Goal: Ask a question

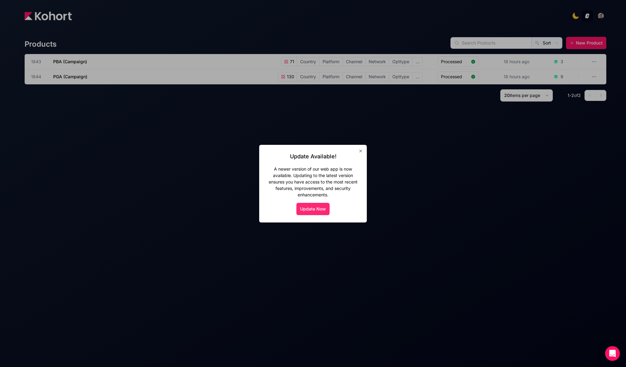
click at [317, 210] on button "Update Now" at bounding box center [312, 209] width 33 height 12
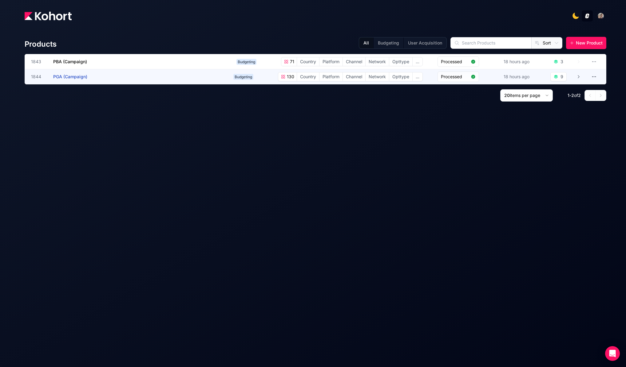
click at [173, 77] on app-overlay-popup "1844 PGA (Campaign)" at bounding box center [131, 76] width 200 height 15
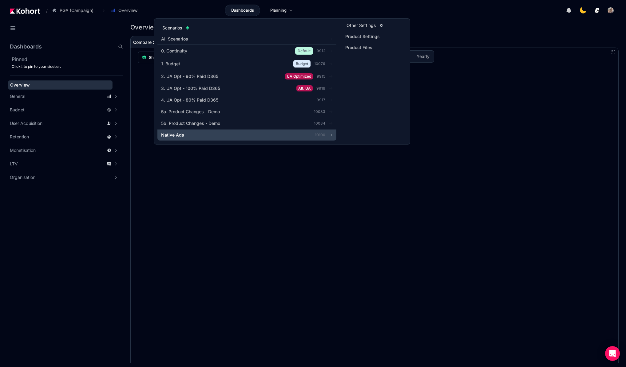
click at [221, 136] on div "Native Ads" at bounding box center [228, 135] width 134 height 6
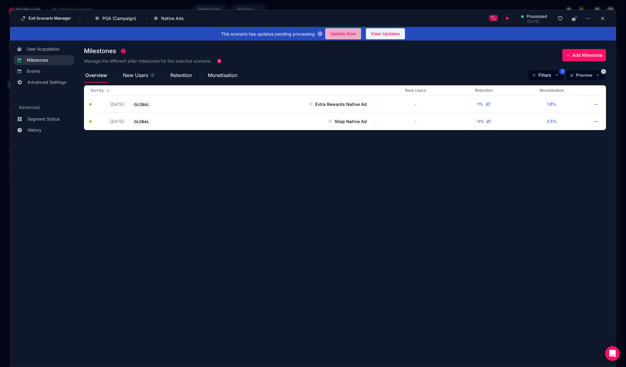
click at [340, 33] on span "Update Now" at bounding box center [343, 33] width 26 height 9
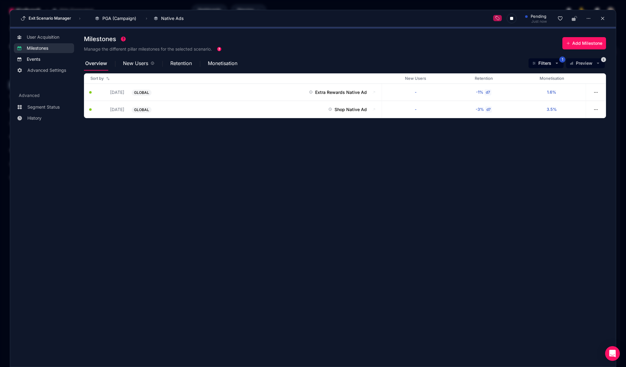
click at [43, 61] on span "Events" at bounding box center [49, 59] width 44 height 6
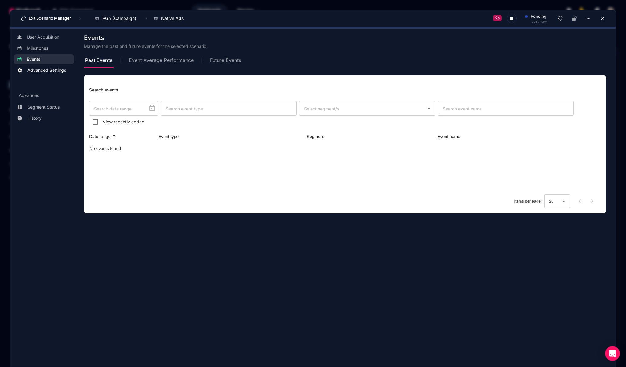
click at [44, 69] on span "Advanced Settings" at bounding box center [46, 70] width 39 height 6
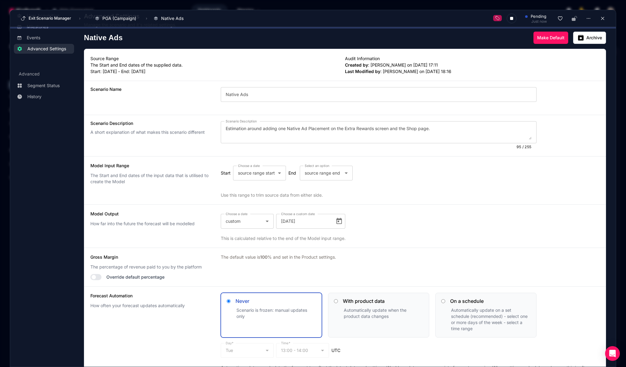
scroll to position [31, 0]
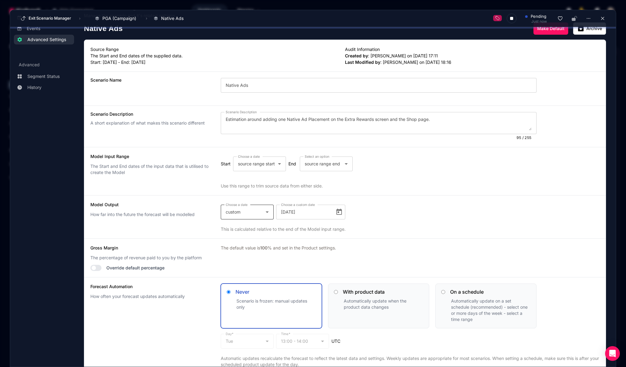
click at [261, 212] on div "custom" at bounding box center [246, 212] width 40 height 7
click at [256, 251] on mat-option "next 180 days" at bounding box center [244, 249] width 51 height 15
click at [287, 229] on div "This is calculated relative to the end of the Model input range." at bounding box center [410, 229] width 379 height 6
click at [263, 213] on icon at bounding box center [266, 212] width 7 height 7
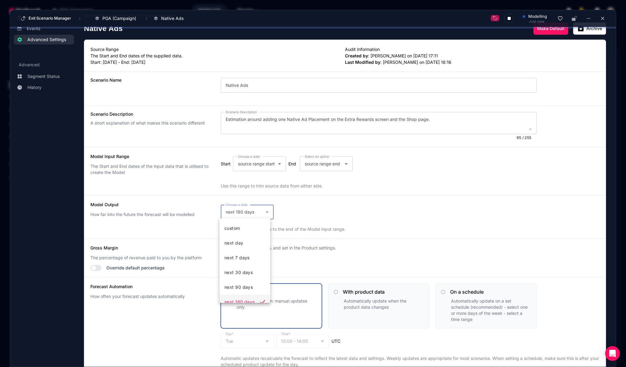
scroll to position [6, 0]
click at [258, 273] on mat-option "next 30 days" at bounding box center [244, 266] width 51 height 15
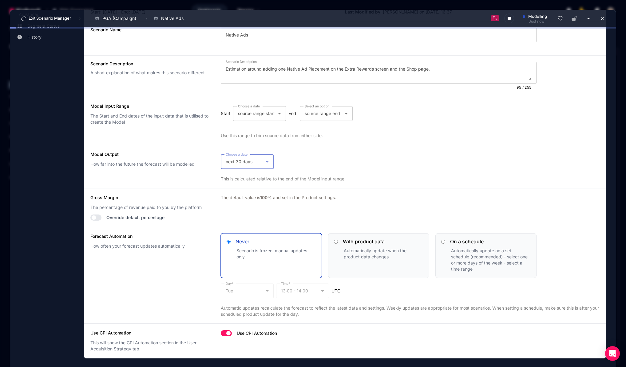
scroll to position [0, 0]
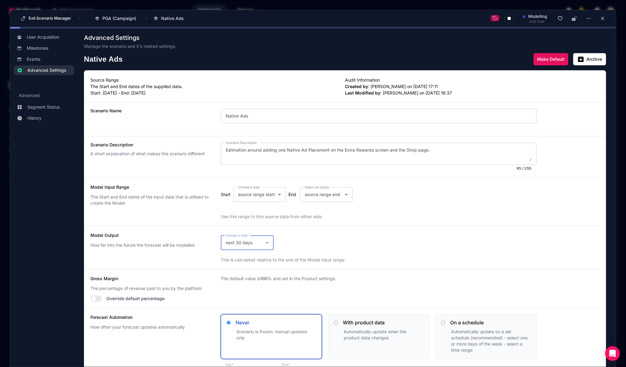
click at [536, 62] on button "Make Default" at bounding box center [550, 59] width 35 height 12
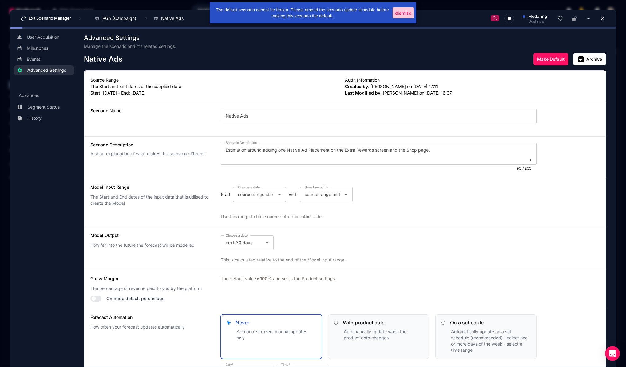
click at [403, 16] on span at bounding box center [402, 12] width 21 height 11
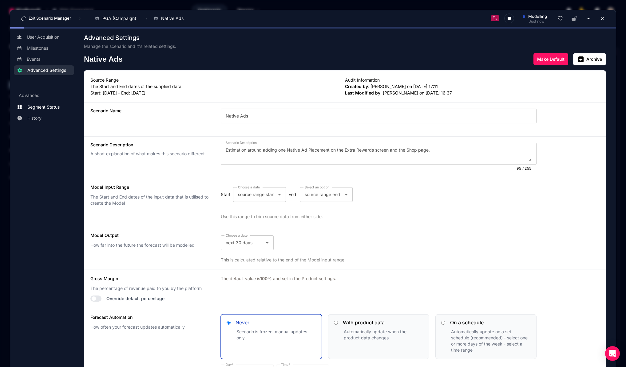
click at [42, 111] on link "Segment Status" at bounding box center [44, 107] width 60 height 10
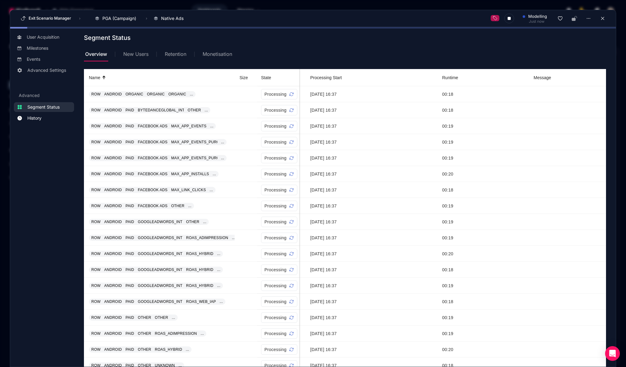
click at [41, 118] on span "History" at bounding box center [34, 118] width 14 height 6
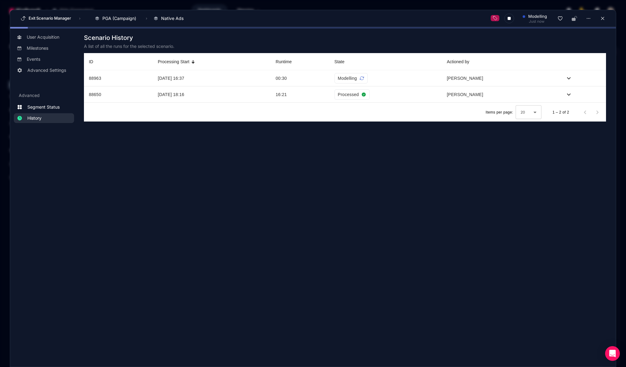
click at [47, 108] on span "Segment Status" at bounding box center [43, 107] width 32 height 6
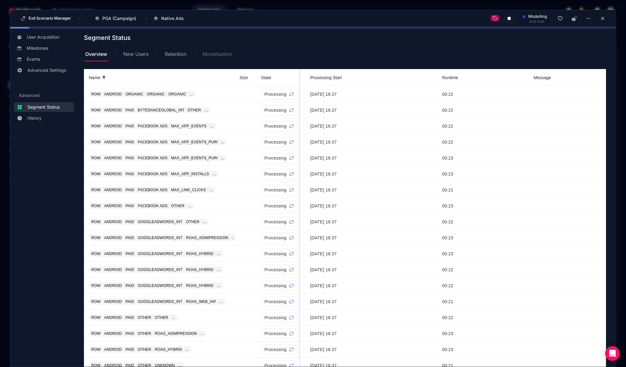
click at [221, 58] on span "Monetisation" at bounding box center [216, 54] width 29 height 15
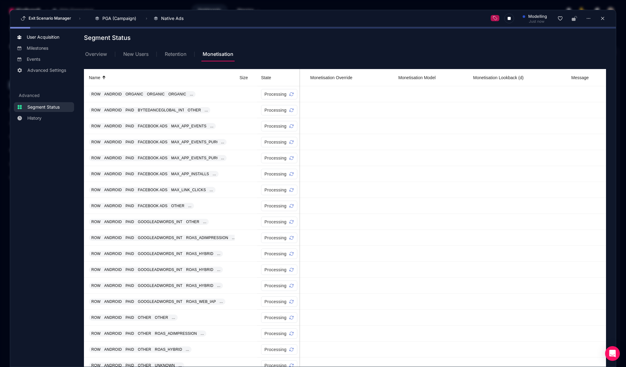
click at [46, 39] on span "User Acquisition" at bounding box center [43, 37] width 33 height 6
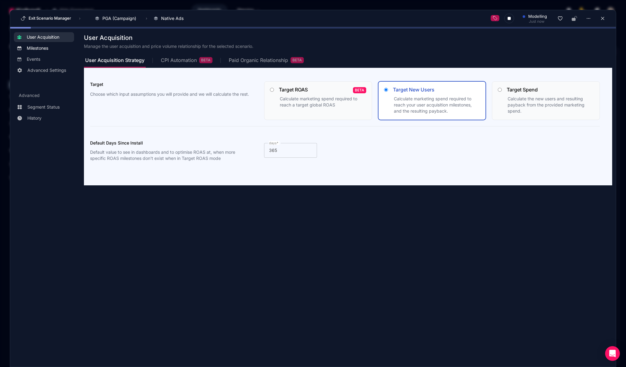
click at [46, 45] on span "Milestones" at bounding box center [38, 48] width 22 height 6
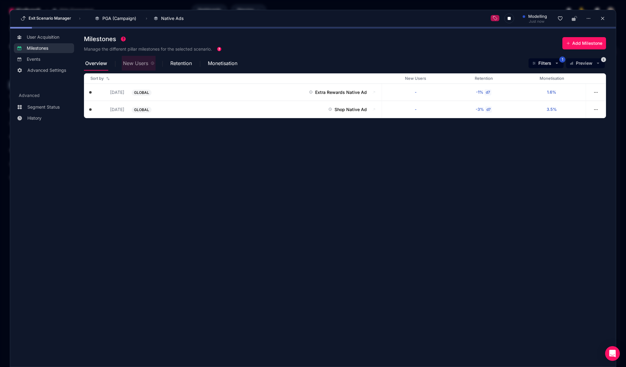
click at [125, 61] on span "New Users" at bounding box center [135, 63] width 25 height 5
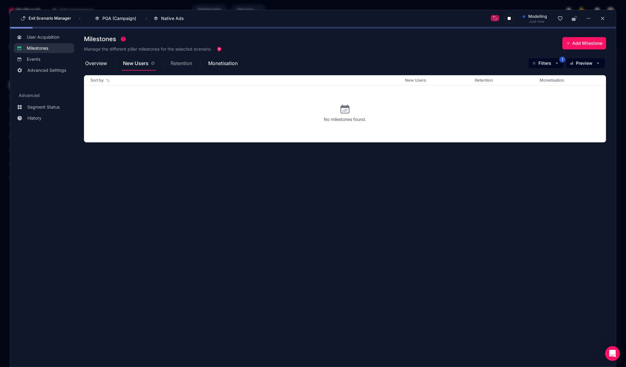
click at [173, 63] on span "Retention" at bounding box center [182, 63] width 22 height 5
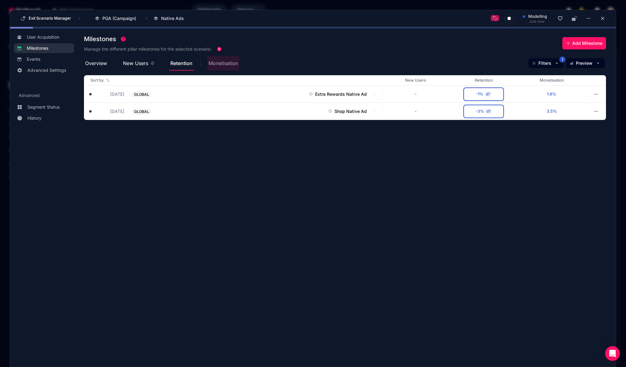
click at [214, 64] on span "Monetisation" at bounding box center [222, 63] width 29 height 5
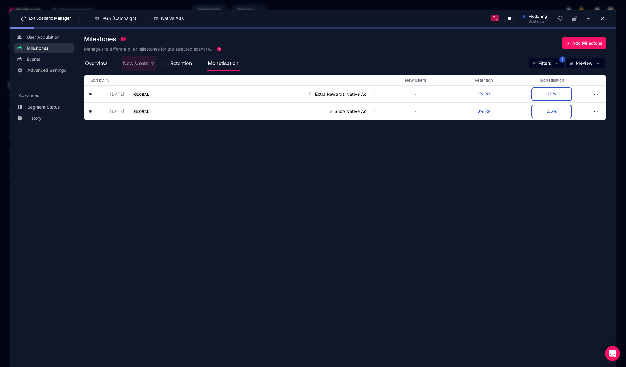
click at [129, 64] on span "New Users" at bounding box center [135, 63] width 25 height 5
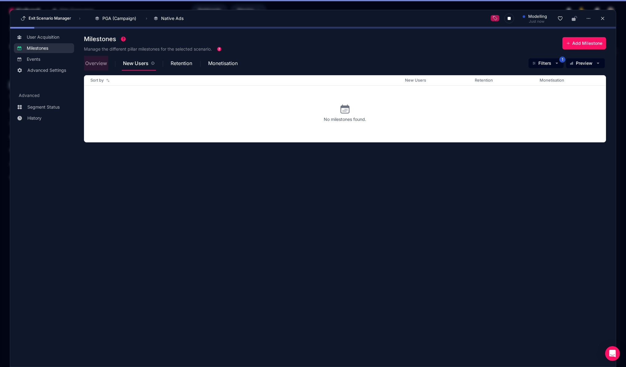
click at [92, 64] on span "Overview" at bounding box center [96, 63] width 22 height 5
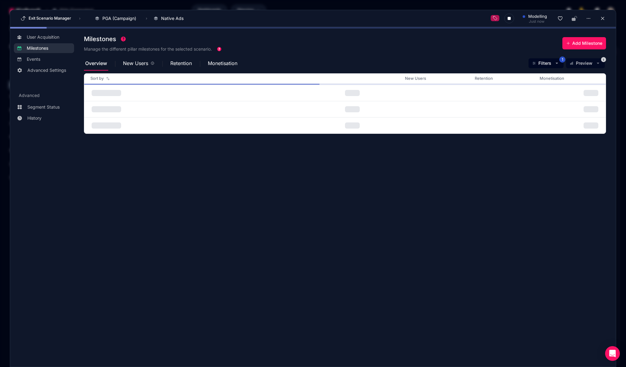
click at [480, 51] on div "Milestones Manage the different pillar milestones for the selected scenario. Ad…" at bounding box center [345, 44] width 522 height 24
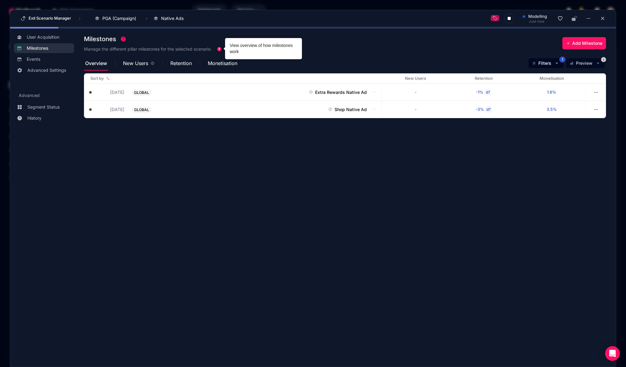
click at [250, 46] on link "View overview of how milestones work" at bounding box center [261, 48] width 63 height 11
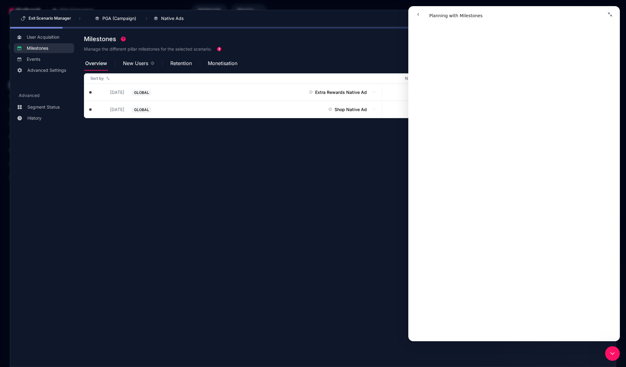
scroll to position [2376, 0]
click at [212, 65] on span "Monetisation" at bounding box center [222, 63] width 29 height 5
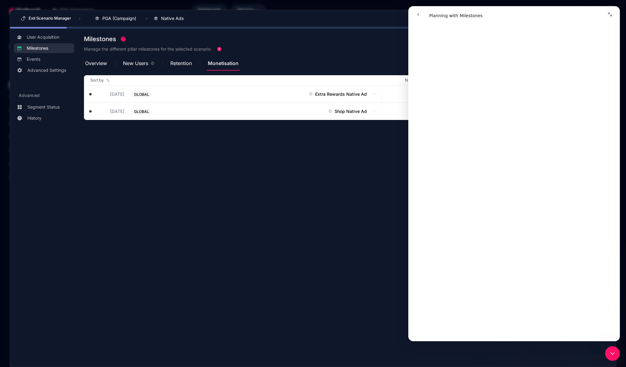
click at [297, 55] on div "Milestones Manage the different pillar milestones for the selected scenario. Ad…" at bounding box center [345, 44] width 522 height 24
click at [394, 199] on section "Milestones Manage the different pillar milestones for the selected scenario. Ad…" at bounding box center [350, 194] width 532 height 325
click at [613, 354] on icon "Close Intercom Messenger" at bounding box center [612, 354] width 4 height 2
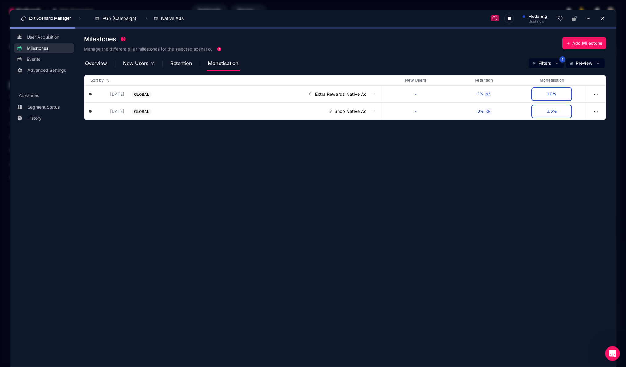
scroll to position [0, 0]
click at [589, 65] on span "Preview" at bounding box center [584, 63] width 17 height 6
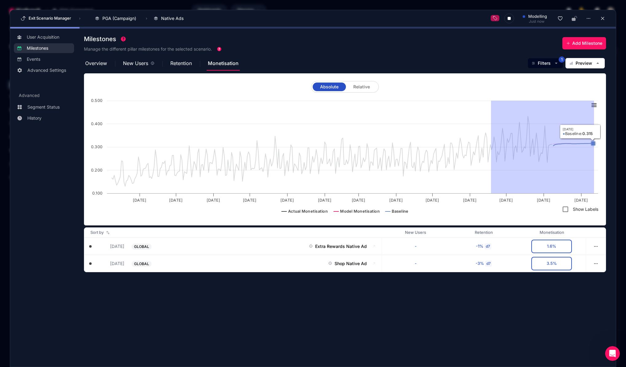
drag, startPoint x: 491, startPoint y: 102, endPoint x: 594, endPoint y: 168, distance: 122.0
click at [594, 168] on rect at bounding box center [344, 159] width 511 height 122
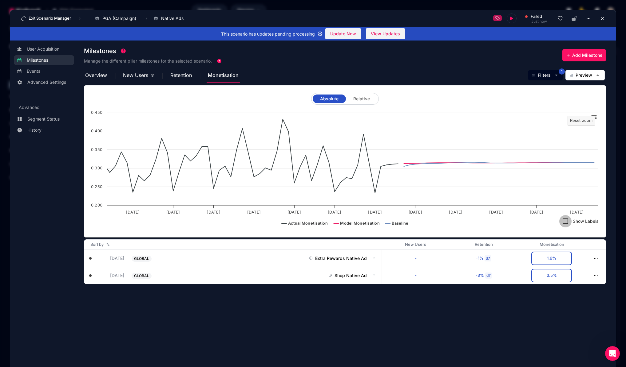
click at [563, 221] on input "Show Labels" at bounding box center [565, 221] width 12 height 12
click at [565, 221] on input "Show Labels" at bounding box center [565, 221] width 12 height 12
checkbox input "false"
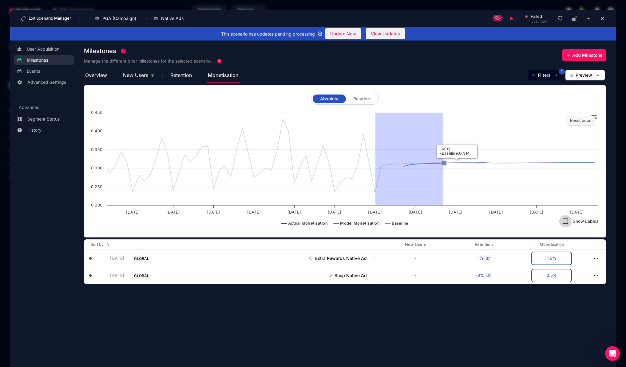
drag, startPoint x: 375, startPoint y: 144, endPoint x: 428, endPoint y: 163, distance: 56.0
click at [428, 163] on icon "Created with Highcharts 11.4.8 Chart context menu Reset zoom level 1:1 Reset zo…" at bounding box center [345, 171] width 512 height 123
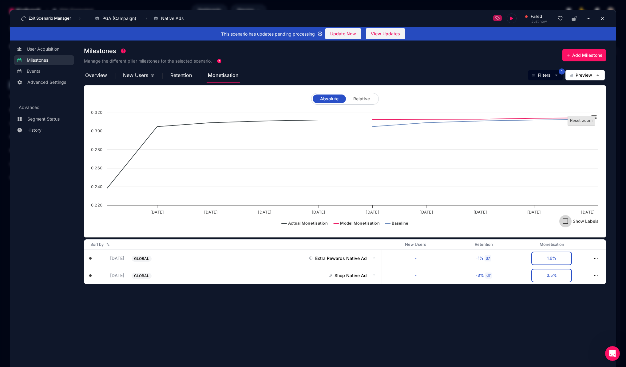
click at [575, 121] on text "Reset zoom" at bounding box center [581, 120] width 23 height 5
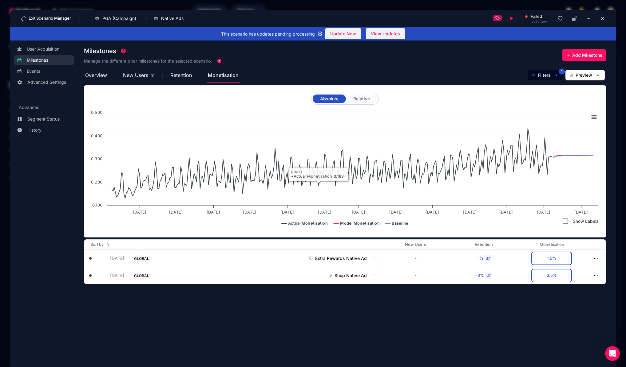
click at [350, 99] on div "Relative" at bounding box center [361, 99] width 31 height 9
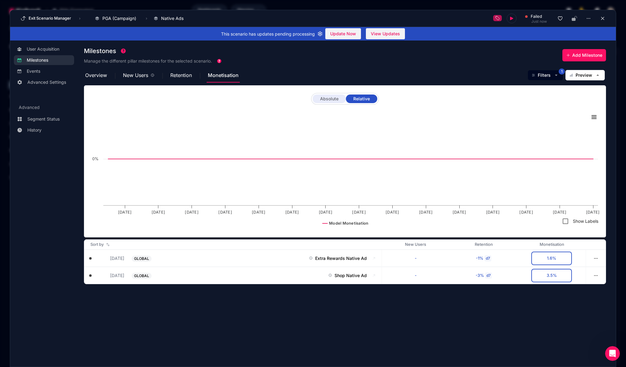
click at [329, 97] on span "Absolute" at bounding box center [329, 99] width 18 height 4
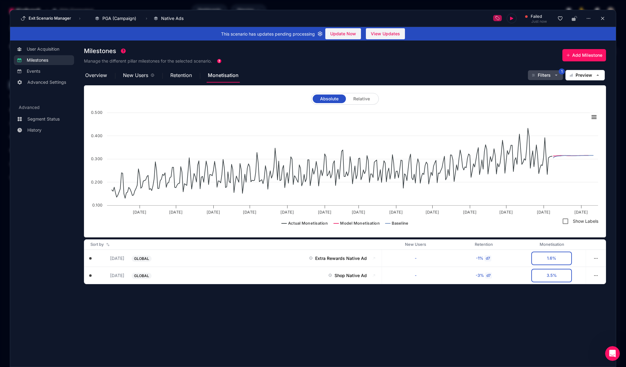
click at [547, 75] on span "Filters" at bounding box center [543, 75] width 13 height 6
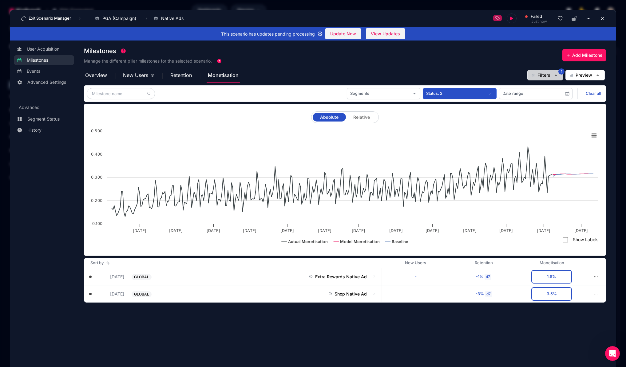
click at [548, 75] on span "Filters" at bounding box center [543, 75] width 13 height 6
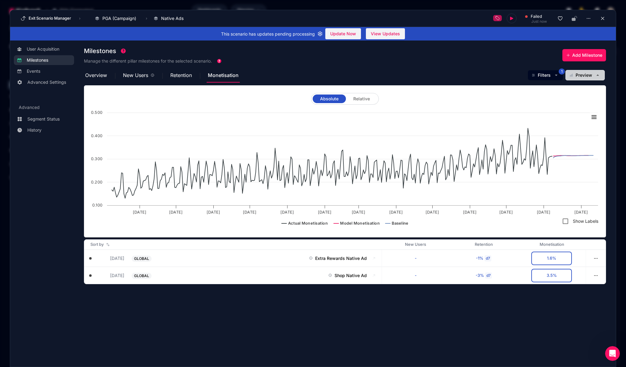
click at [572, 77] on button "Preview" at bounding box center [584, 75] width 39 height 10
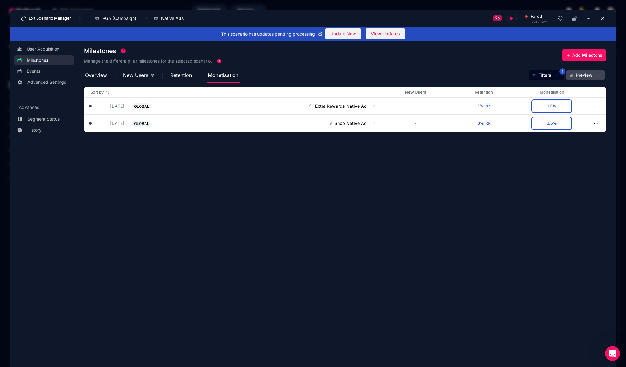
click at [576, 75] on span "Preview" at bounding box center [584, 75] width 17 height 6
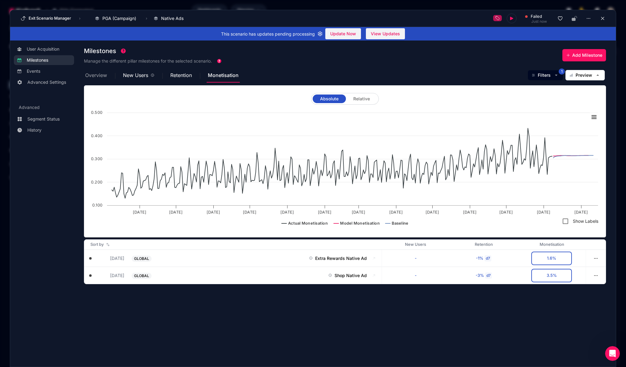
click at [98, 73] on span "Overview" at bounding box center [96, 75] width 22 height 5
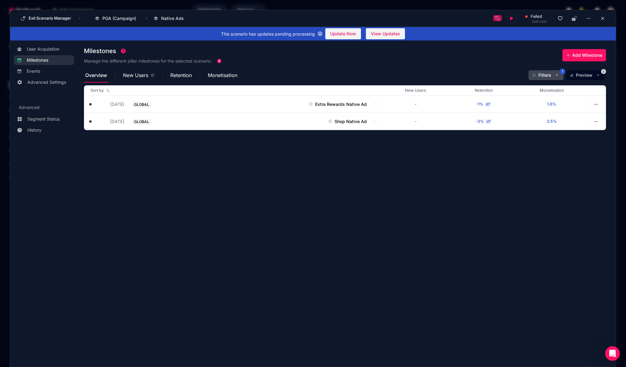
click at [554, 73] on button "Filters 1" at bounding box center [545, 75] width 35 height 10
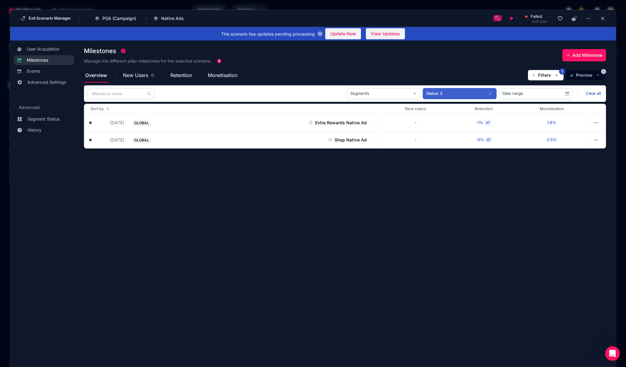
click at [488, 92] on icon "button" at bounding box center [489, 93] width 5 height 5
click at [488, 92] on icon at bounding box center [490, 94] width 6 height 6
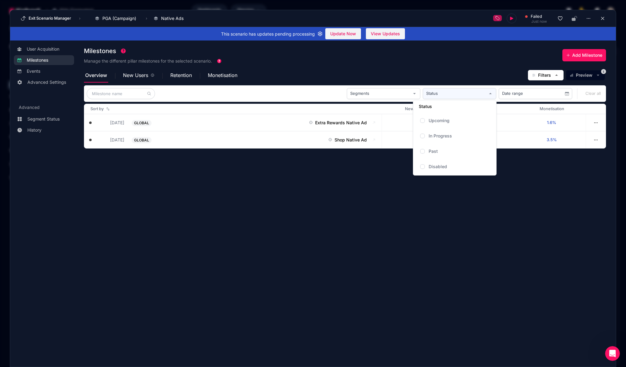
drag, startPoint x: 500, startPoint y: 224, endPoint x: 517, endPoint y: 198, distance: 31.0
click at [501, 224] on div at bounding box center [313, 183] width 626 height 367
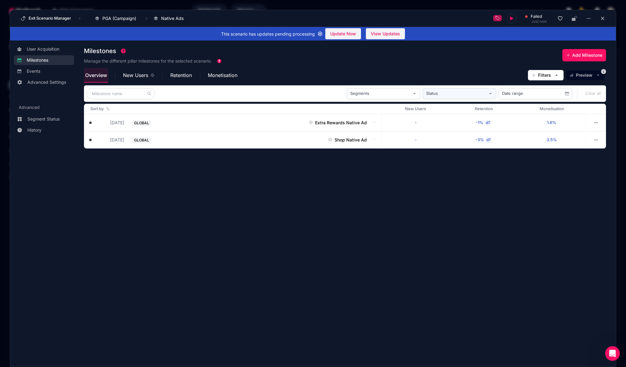
click at [106, 73] on span "Overview" at bounding box center [96, 75] width 22 height 5
click at [191, 76] on span "Retention" at bounding box center [181, 75] width 22 height 5
click at [211, 75] on span "Monetisation" at bounding box center [222, 75] width 29 height 5
click at [185, 77] on span "Retention" at bounding box center [181, 75] width 22 height 5
click at [590, 80] on button "Preview" at bounding box center [585, 75] width 39 height 10
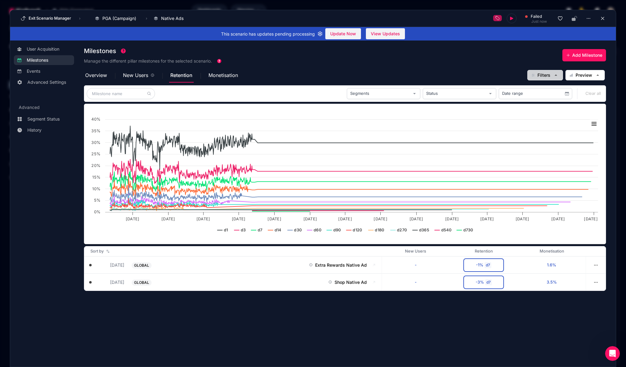
click at [550, 75] on span "Filters" at bounding box center [543, 75] width 13 height 6
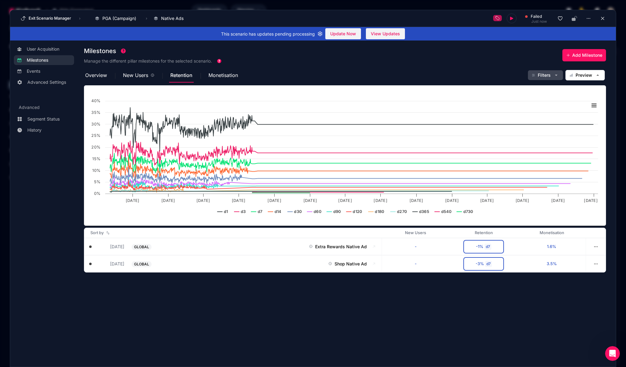
click at [550, 75] on span "Filters" at bounding box center [543, 75] width 13 height 6
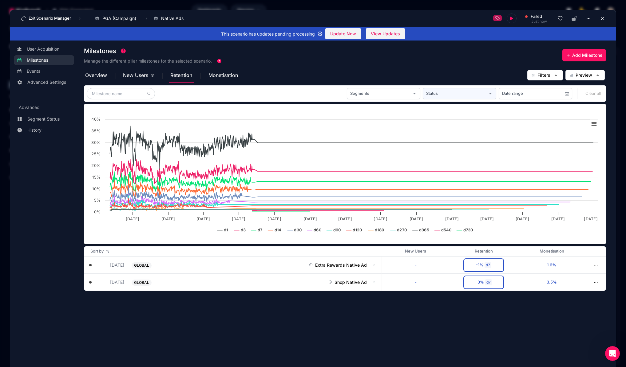
click at [436, 94] on span "Status" at bounding box center [432, 94] width 12 height 6
click at [424, 137] on icon at bounding box center [422, 136] width 4 height 2
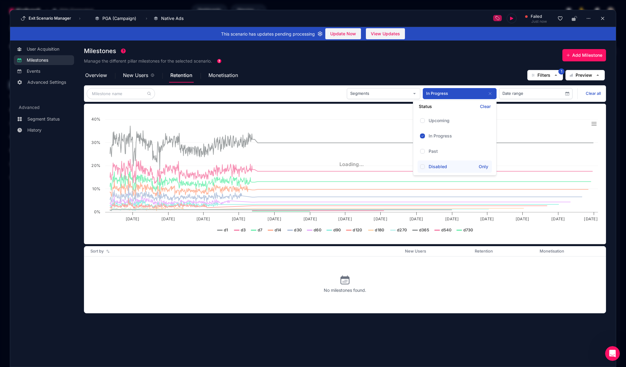
click at [423, 167] on icon at bounding box center [422, 167] width 4 height 2
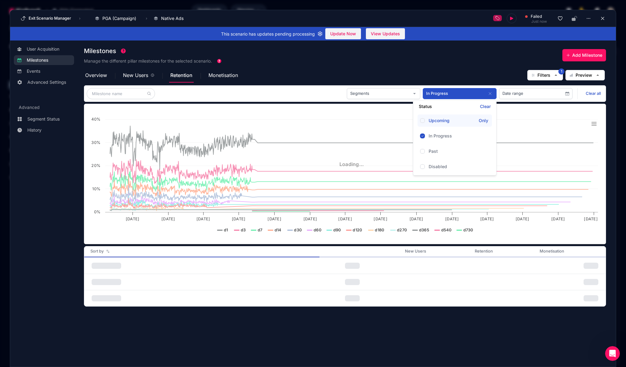
click at [425, 122] on label at bounding box center [423, 121] width 12 height 10
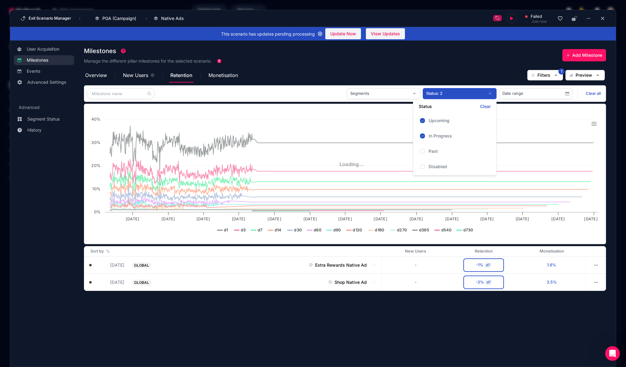
click at [445, 94] on div at bounding box center [313, 183] width 626 height 367
click at [405, 95] on div "Segments" at bounding box center [383, 93] width 73 height 11
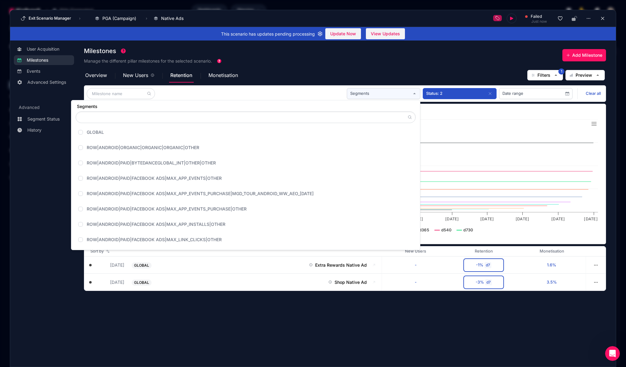
click at [405, 95] on div at bounding box center [313, 183] width 626 height 367
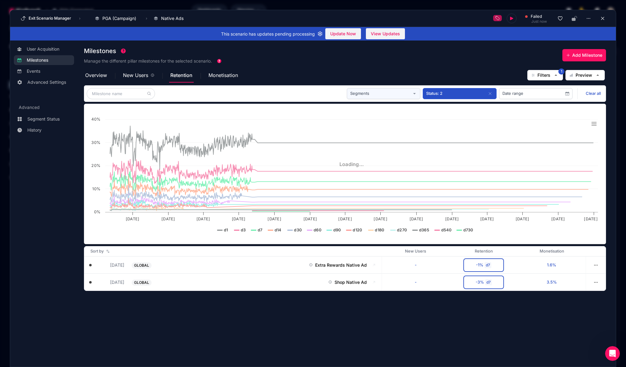
click at [407, 93] on div "Segments" at bounding box center [383, 93] width 73 height 11
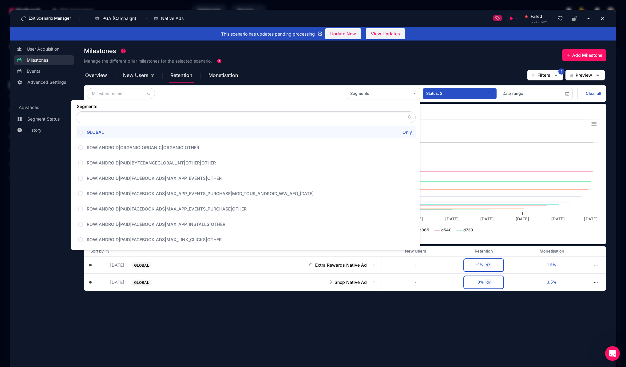
click at [285, 134] on div "GLOBAL Only" at bounding box center [245, 132] width 335 height 9
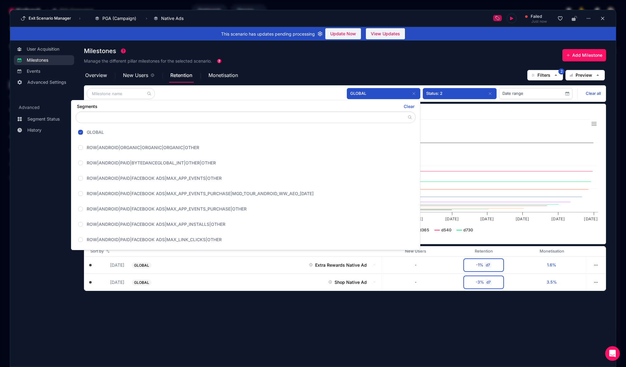
click at [514, 82] on div at bounding box center [313, 183] width 626 height 367
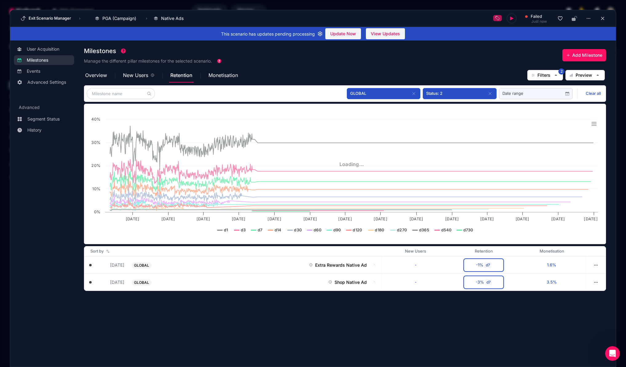
click at [517, 93] on span "Date range" at bounding box center [512, 94] width 21 height 6
click at [555, 120] on span "Previous month" at bounding box center [557, 118] width 12 height 12
click at [520, 155] on span "1" at bounding box center [519, 156] width 11 height 11
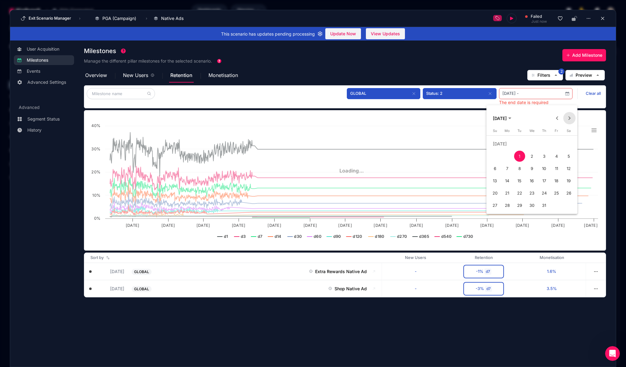
click at [573, 118] on span "Next month" at bounding box center [569, 118] width 12 height 12
click at [493, 205] on span "31" at bounding box center [494, 205] width 11 height 11
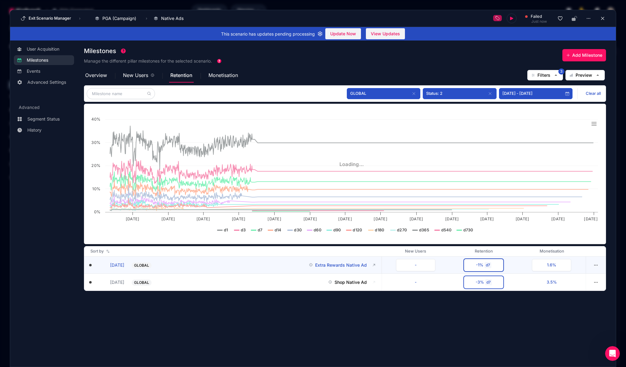
click at [289, 262] on button "GLOBAL Extra Rewards Native Ad" at bounding box center [249, 265] width 235 height 7
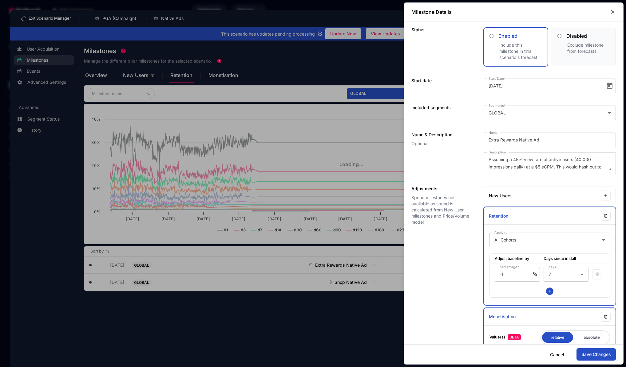
click at [327, 263] on div at bounding box center [313, 183] width 626 height 367
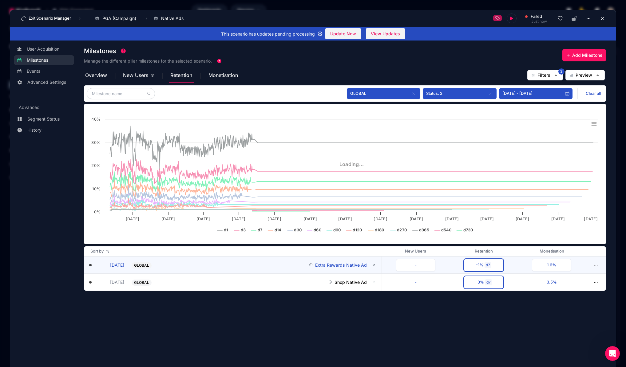
click at [326, 264] on span "Extra Rewards Native Ad" at bounding box center [341, 265] width 52 height 6
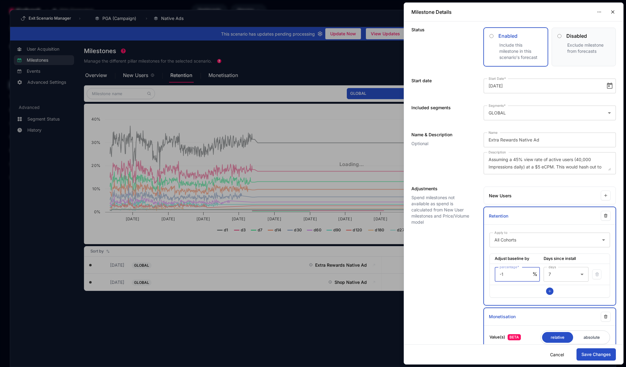
click at [301, 261] on div at bounding box center [313, 183] width 626 height 367
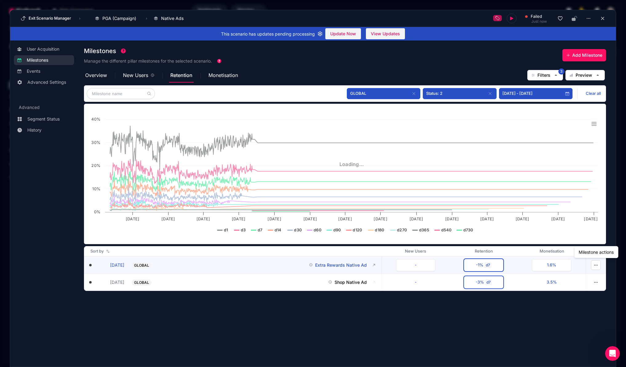
click at [596, 267] on button "button" at bounding box center [596, 266] width 10 height 10
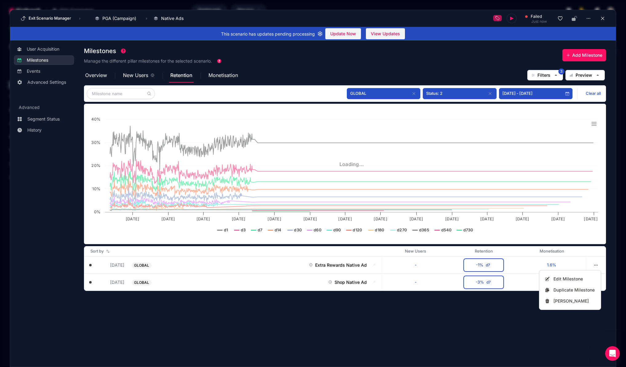
click at [372, 308] on div at bounding box center [313, 183] width 626 height 367
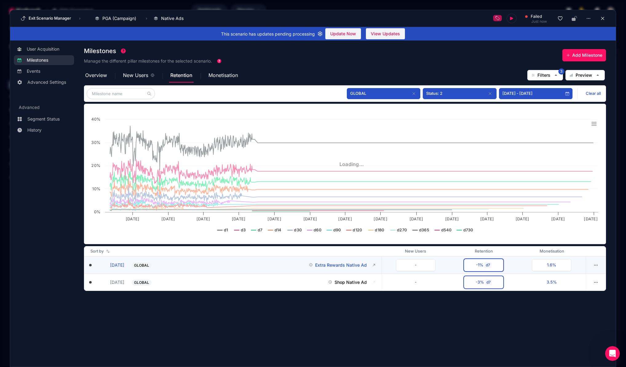
click at [91, 264] on div at bounding box center [90, 265] width 2 height 2
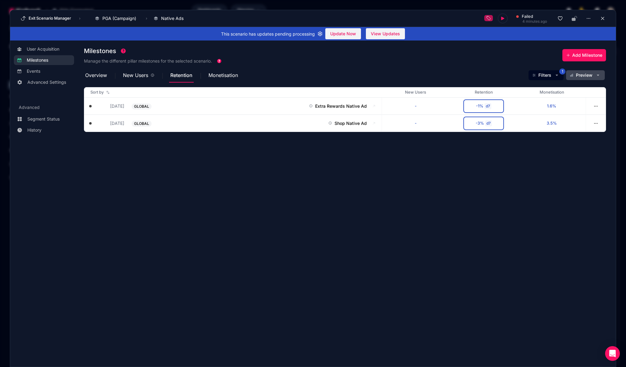
click at [575, 75] on button "Preview" at bounding box center [585, 75] width 39 height 10
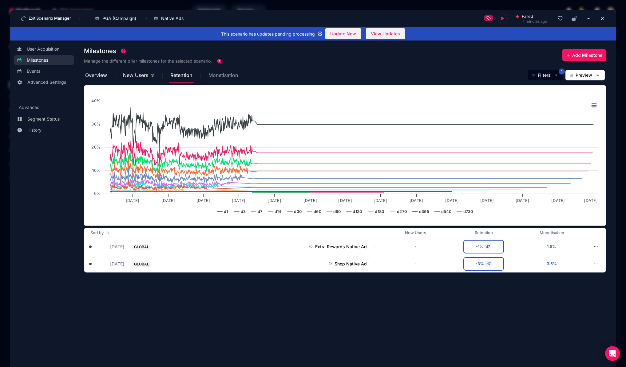
click at [230, 76] on span "Monetisation" at bounding box center [222, 75] width 29 height 5
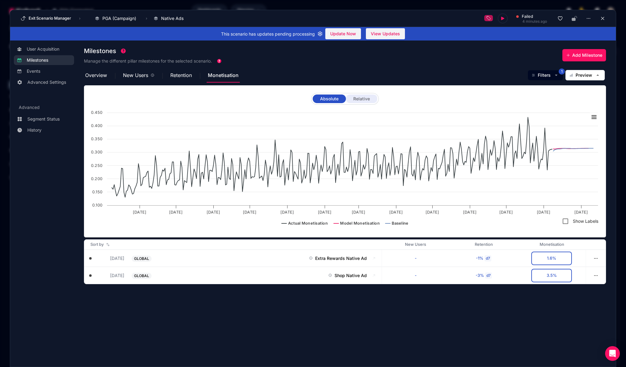
click at [359, 100] on span "Relative" at bounding box center [361, 99] width 17 height 4
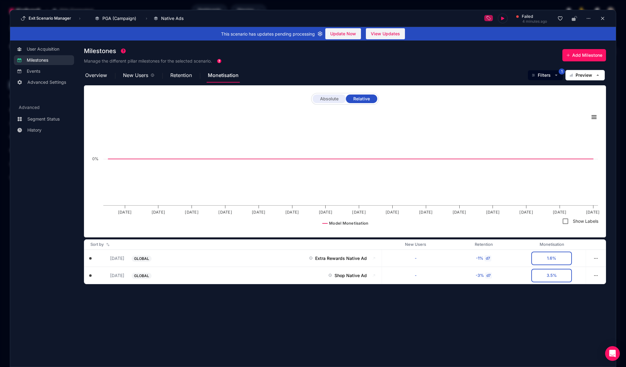
click at [331, 98] on span "Absolute" at bounding box center [329, 99] width 18 height 4
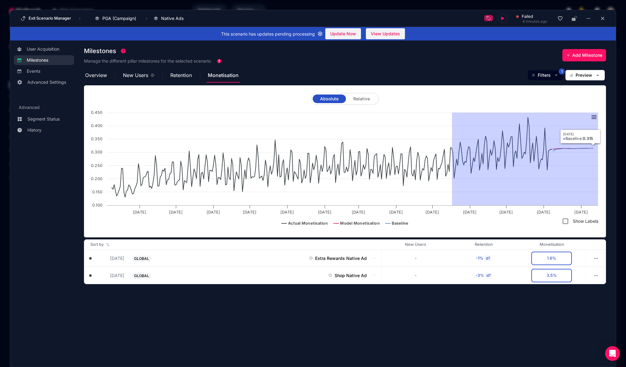
drag, startPoint x: 452, startPoint y: 202, endPoint x: 609, endPoint y: 192, distance: 157.6
click at [609, 192] on section "Milestones Manage the different pillar milestones for the selected scenario. Ad…" at bounding box center [350, 200] width 532 height 313
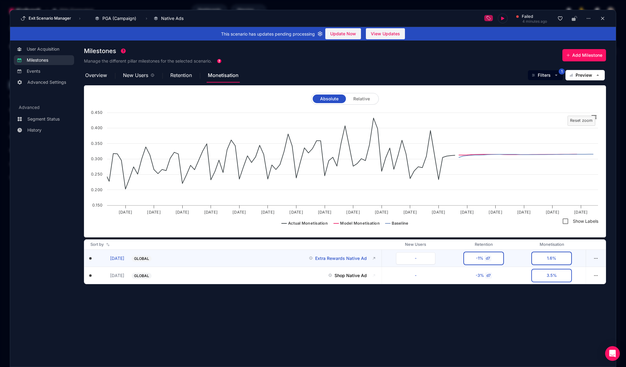
click at [489, 258] on div "d7" at bounding box center [487, 259] width 7 height 6
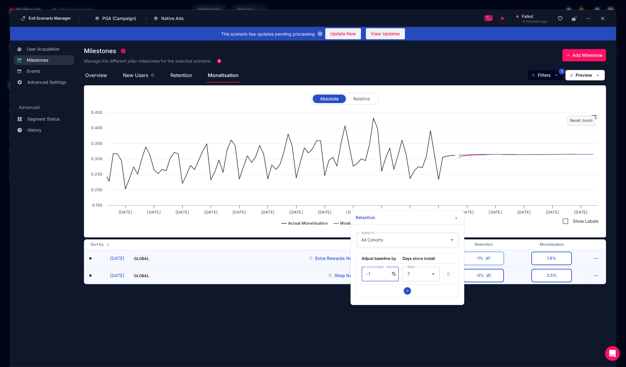
click at [487, 273] on div "d7" at bounding box center [488, 276] width 7 height 6
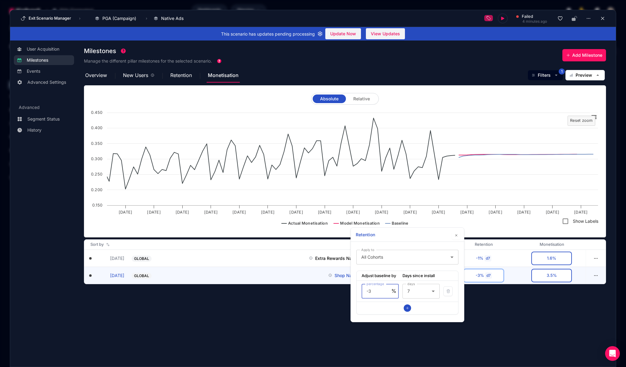
drag, startPoint x: 485, startPoint y: 300, endPoint x: 512, endPoint y: 292, distance: 27.1
click at [487, 300] on section "Milestones Manage the different pillar milestones for the selected scenario. Ad…" at bounding box center [350, 200] width 532 height 313
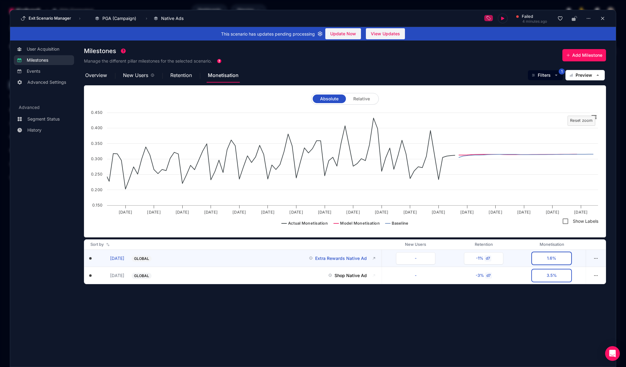
click at [548, 256] on div "1.6%" at bounding box center [551, 259] width 9 height 6
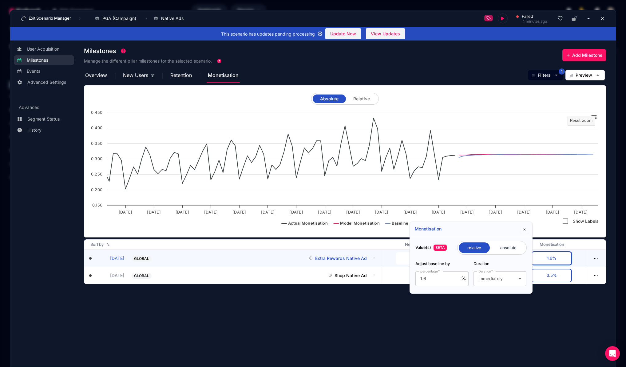
click at [500, 249] on input "radio" at bounding box center [507, 248] width 33 height 11
radio input "true"
click at [474, 248] on input "radio" at bounding box center [473, 248] width 31 height 11
radio input "true"
click at [501, 249] on input "radio" at bounding box center [507, 248] width 33 height 11
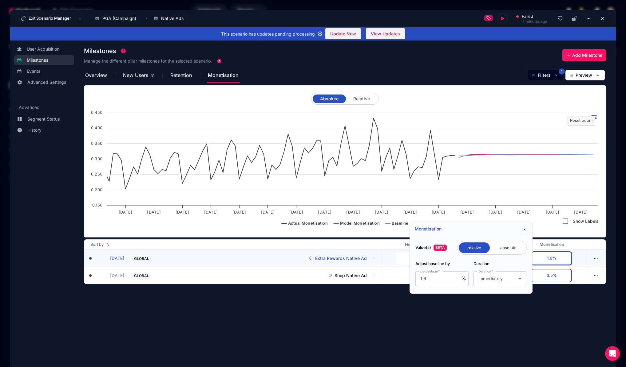
radio input "true"
click at [477, 249] on input "radio" at bounding box center [473, 248] width 31 height 11
radio input "true"
radio input "false"
click at [505, 274] on div "immediately" at bounding box center [499, 279] width 43 height 15
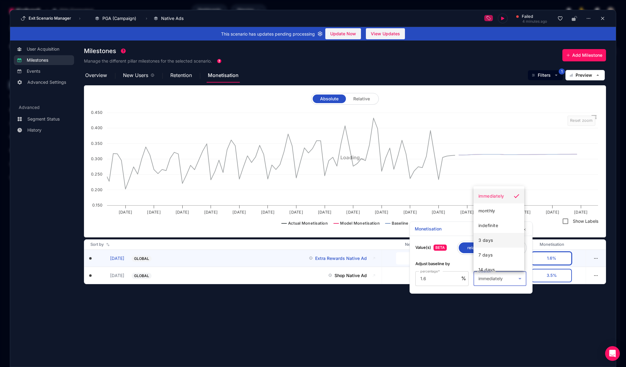
click at [498, 243] on mat-option "3 days" at bounding box center [498, 240] width 51 height 15
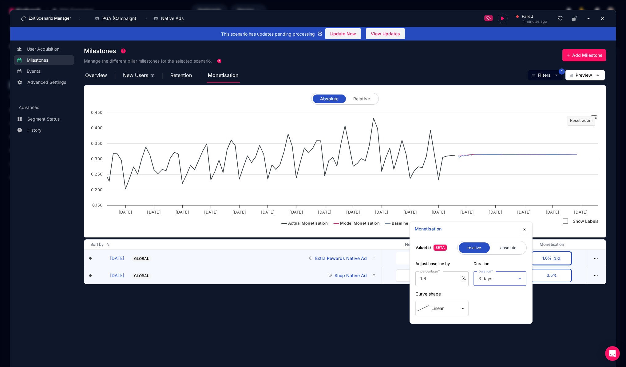
click at [541, 277] on button "3.5%" at bounding box center [551, 276] width 39 height 12
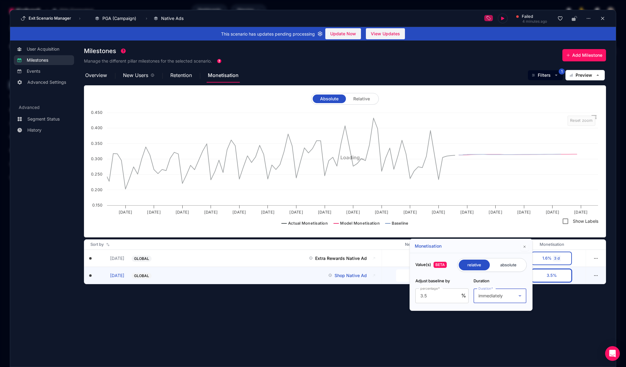
click at [499, 298] on div "immediately" at bounding box center [498, 296] width 40 height 7
click at [501, 256] on mat-option "3 days" at bounding box center [498, 257] width 51 height 15
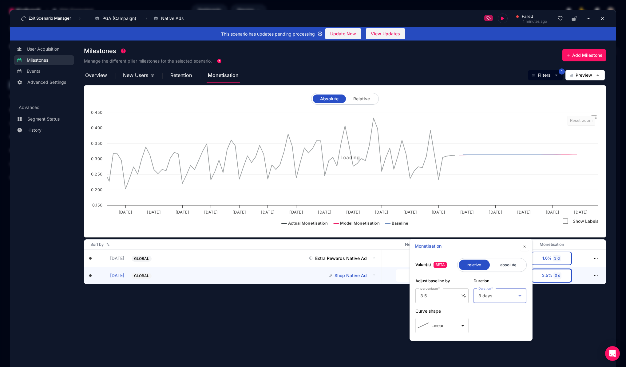
click at [553, 302] on section "Milestones Manage the different pillar milestones for the selected scenario. Ad…" at bounding box center [350, 200] width 532 height 313
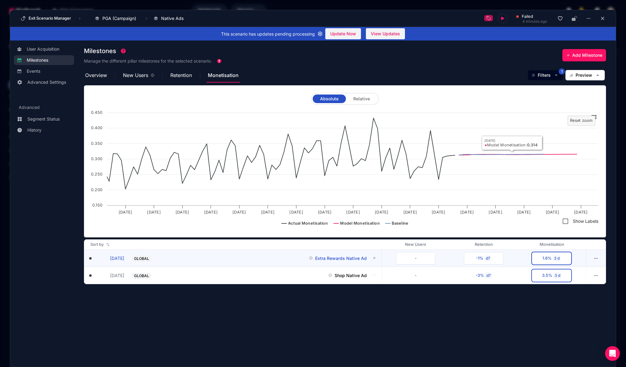
click at [551, 259] on div "1.6%" at bounding box center [546, 259] width 9 height 6
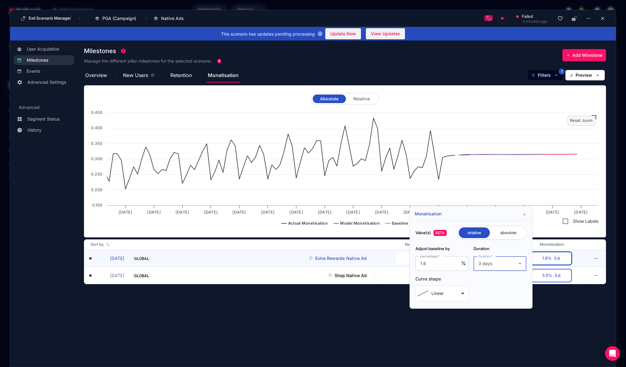
click at [503, 264] on div "3 days" at bounding box center [498, 263] width 40 height 7
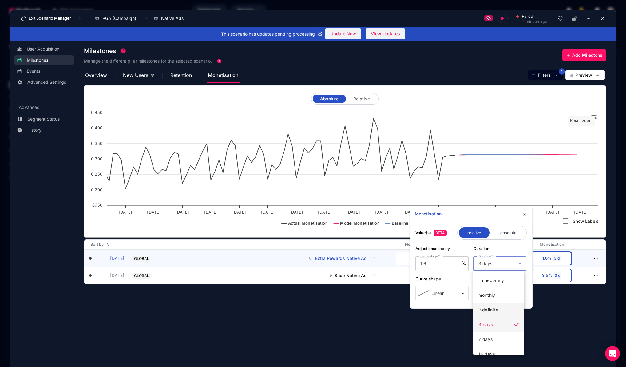
click at [499, 304] on mat-option "indefinite" at bounding box center [498, 310] width 51 height 15
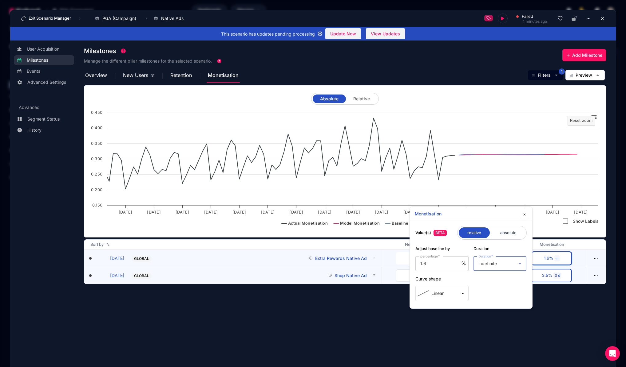
click at [551, 276] on div "3.5%" at bounding box center [547, 276] width 10 height 6
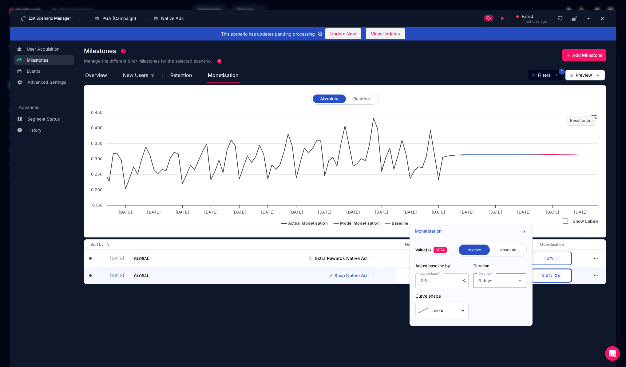
click at [509, 281] on div "3 days" at bounding box center [498, 280] width 40 height 7
click at [500, 226] on mat-option "indefinite" at bounding box center [498, 228] width 51 height 15
click at [569, 332] on section "Milestones Manage the different pillar milestones for the selected scenario. Ad…" at bounding box center [350, 200] width 532 height 313
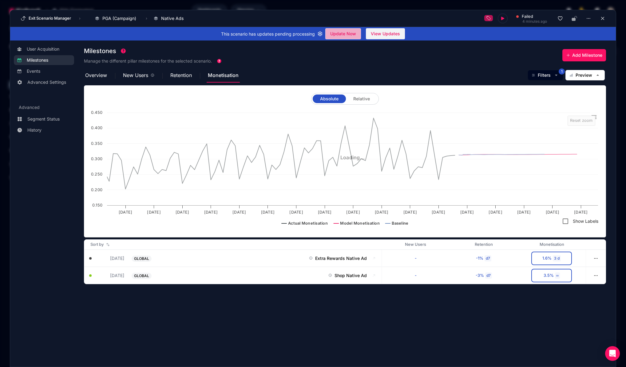
click at [338, 34] on span "Update Now" at bounding box center [343, 33] width 26 height 9
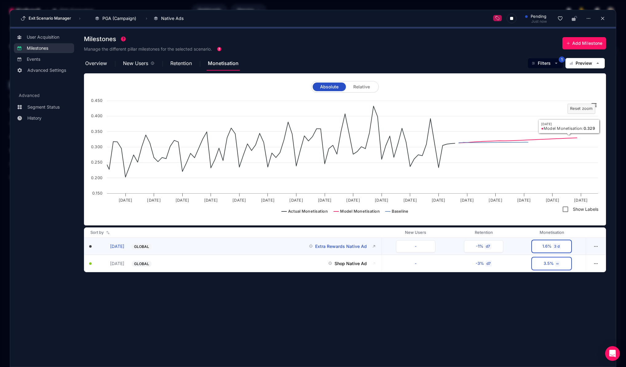
click at [561, 244] on button "1.6% 3 d" at bounding box center [551, 247] width 39 height 12
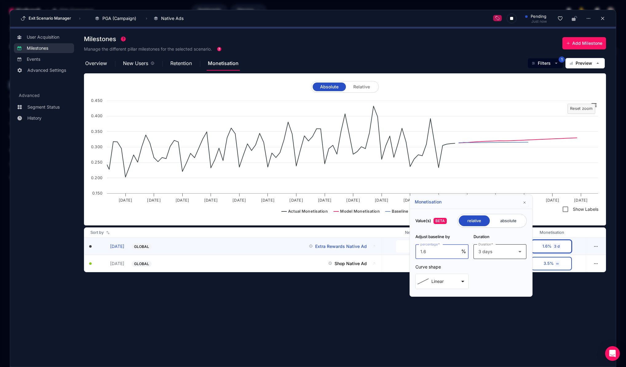
click at [493, 246] on div "3 days" at bounding box center [499, 252] width 43 height 15
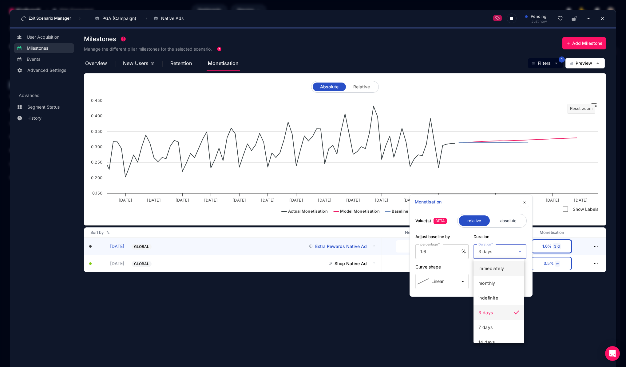
click at [504, 269] on mat-option "immediately" at bounding box center [498, 268] width 51 height 15
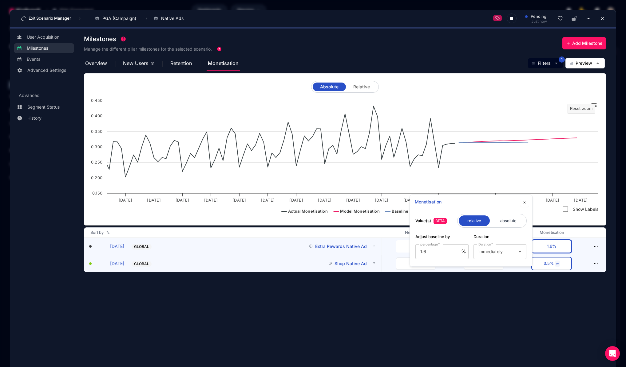
click at [559, 264] on div "∞" at bounding box center [557, 264] width 5 height 6
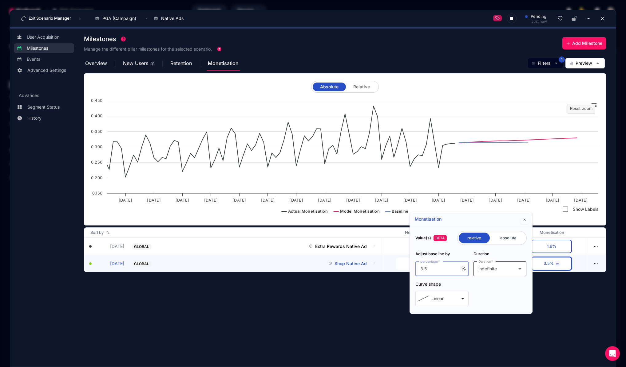
click at [503, 270] on div "indefinite" at bounding box center [498, 268] width 40 height 7
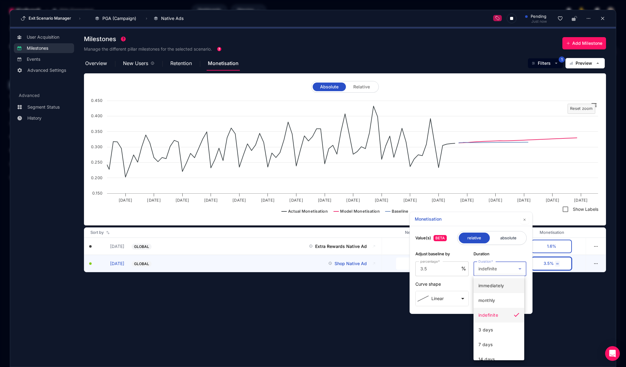
click at [501, 284] on span "immediately" at bounding box center [491, 285] width 26 height 7
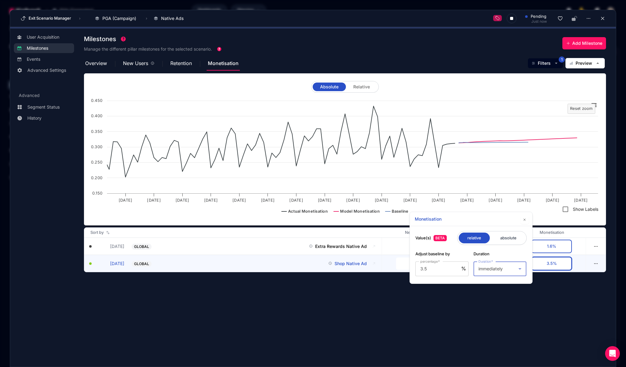
click at [552, 287] on section "Milestones Manage the different pillar milestones for the selected scenario. Ad…" at bounding box center [350, 194] width 532 height 325
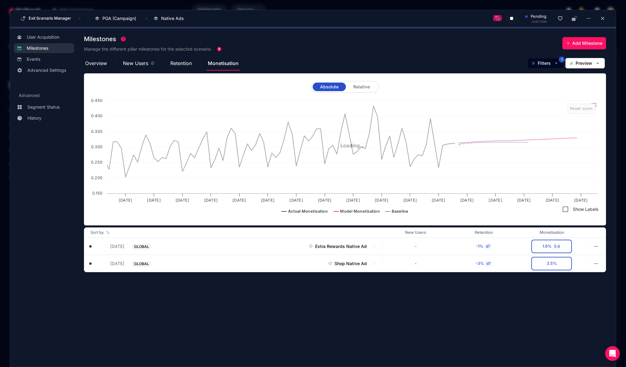
click at [427, 56] on div "Overview New Users Retention Monetisation Filters 1 Preview" at bounding box center [345, 63] width 522 height 15
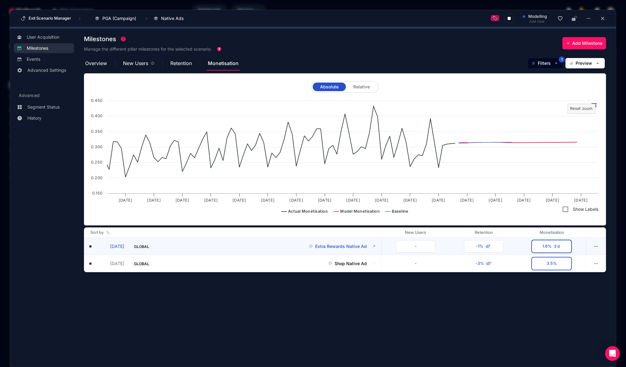
click at [551, 251] on button "1.6% 3 d" at bounding box center [551, 247] width 39 height 12
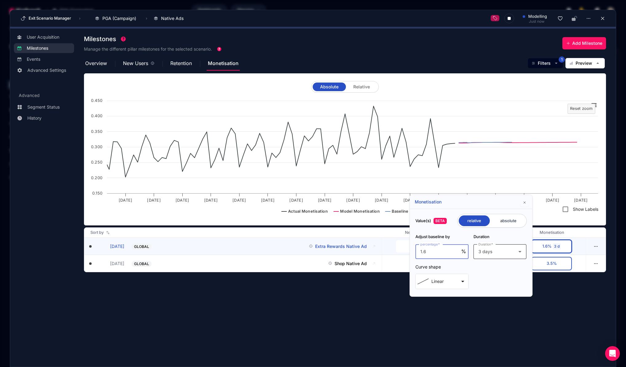
click at [496, 250] on div "3 days" at bounding box center [498, 251] width 40 height 7
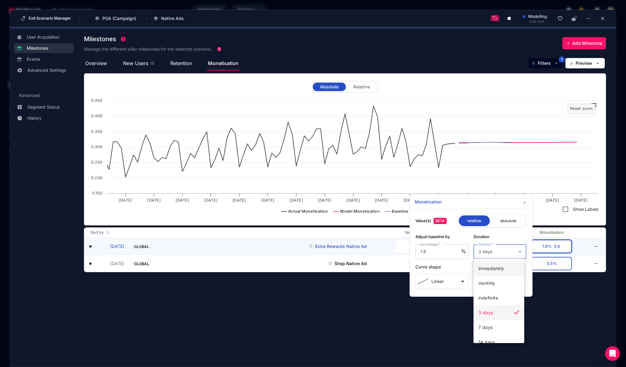
click at [504, 268] on mat-option "immediately" at bounding box center [498, 268] width 51 height 15
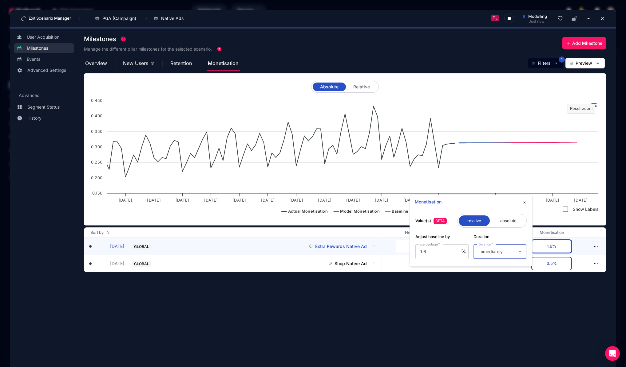
click at [587, 305] on section "Milestones Manage the different pillar milestones for the selected scenario. Ad…" at bounding box center [350, 194] width 532 height 325
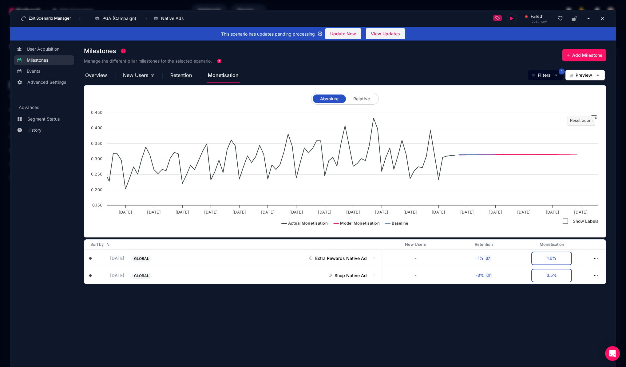
click at [553, 319] on section "Milestones Manage the different pillar milestones for the selected scenario. Ad…" at bounding box center [350, 200] width 532 height 313
click at [565, 222] on input "Show Labels" at bounding box center [565, 221] width 12 height 12
checkbox input "false"
click at [358, 100] on span "Relative" at bounding box center [361, 99] width 17 height 4
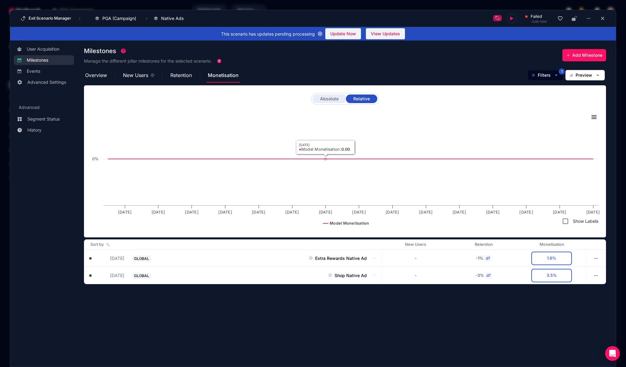
click at [331, 100] on span "Absolute" at bounding box center [329, 99] width 18 height 4
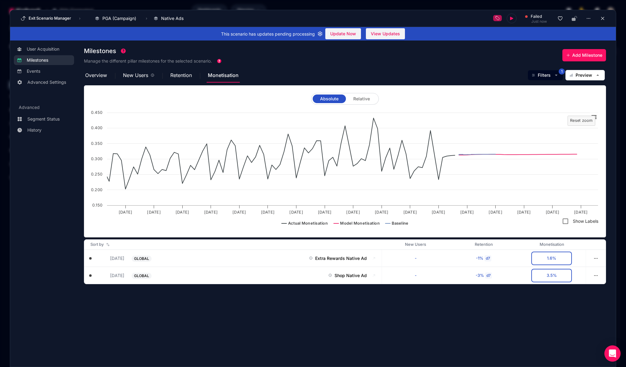
click at [610, 359] on div "Open Intercom Messenger" at bounding box center [612, 354] width 16 height 16
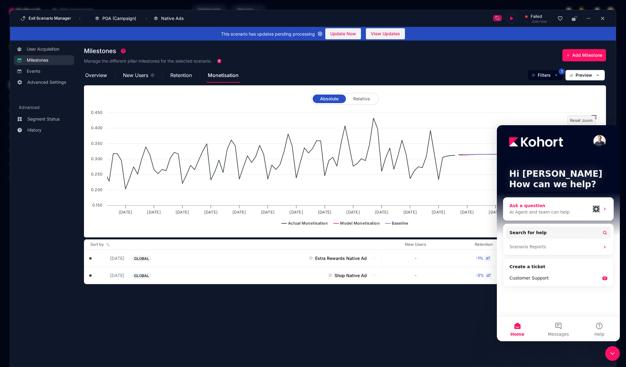
click at [540, 215] on div "AI Agent and team can help" at bounding box center [549, 212] width 81 height 6
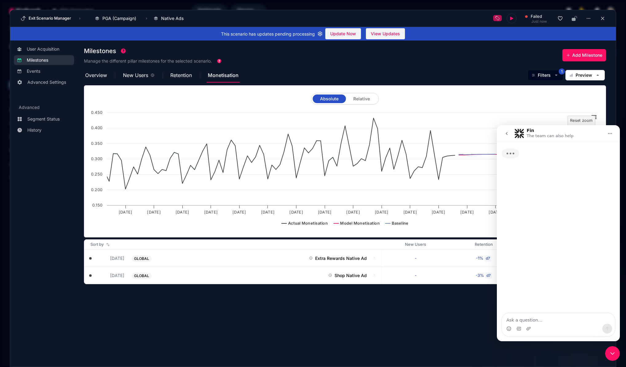
click at [542, 320] on textarea "Ask a question…" at bounding box center [558, 319] width 112 height 10
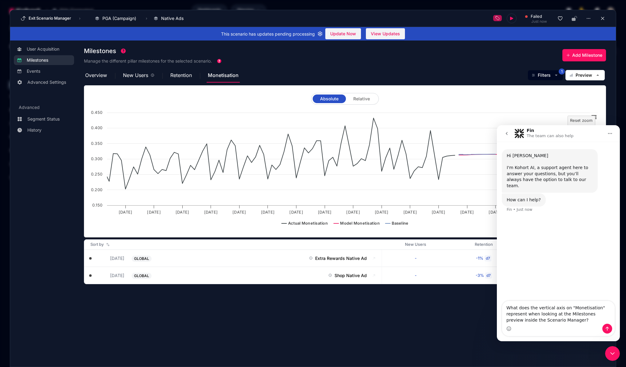
type textarea "What does the vertical axis on "Monetisation" represent when looking at the Mil…"
click at [608, 330] on icon "Send a message…" at bounding box center [606, 329] width 5 height 5
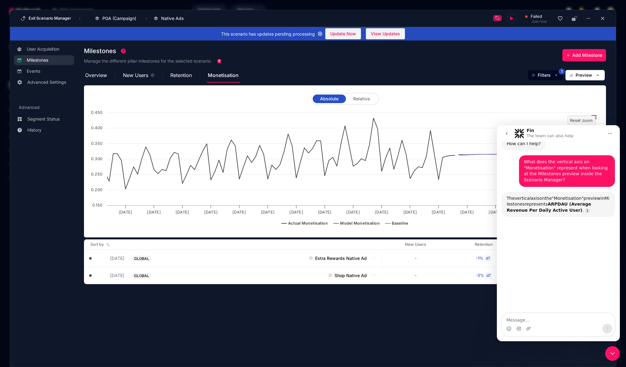
scroll to position [65, 0]
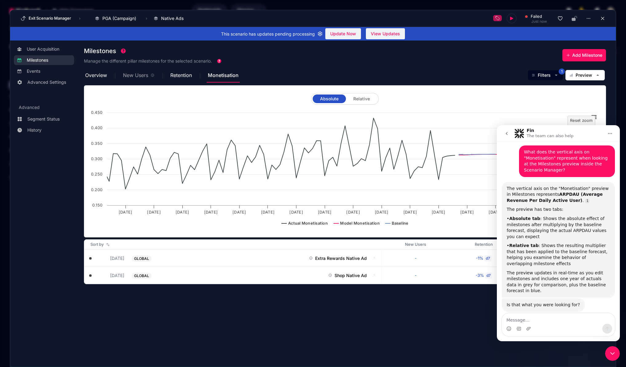
drag, startPoint x: 165, startPoint y: 71, endPoint x: 147, endPoint y: 73, distance: 18.8
click at [165, 71] on div "New Users" at bounding box center [145, 75] width 47 height 15
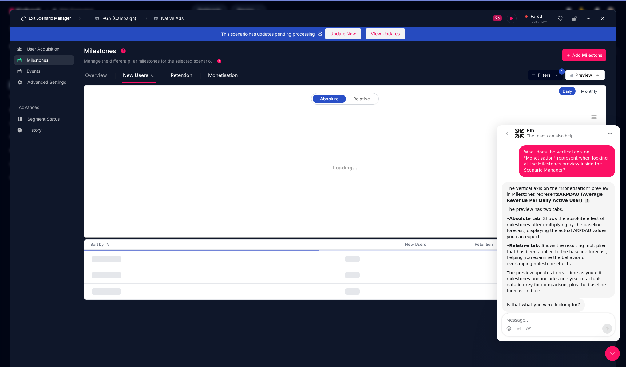
click at [101, 73] on span "Overview" at bounding box center [96, 75] width 22 height 5
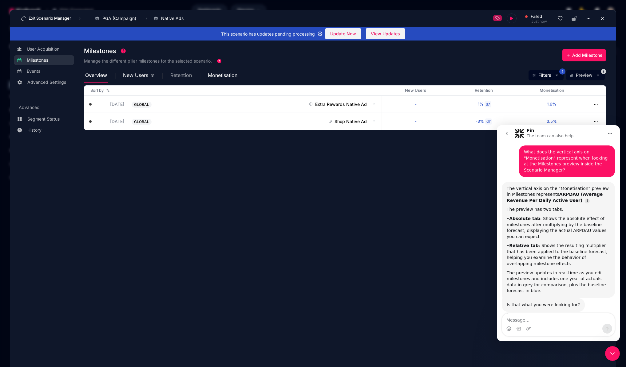
click at [174, 76] on span "Retention" at bounding box center [181, 75] width 22 height 5
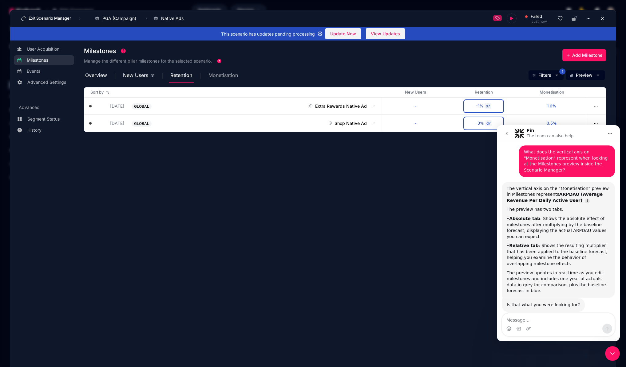
click at [221, 75] on span "Monetisation" at bounding box center [222, 75] width 29 height 5
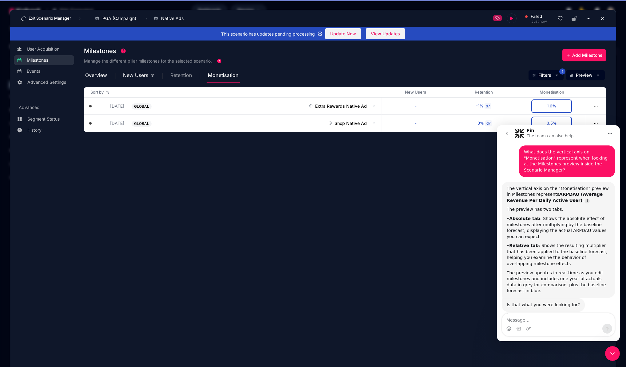
click at [186, 75] on span "Retention" at bounding box center [181, 75] width 22 height 5
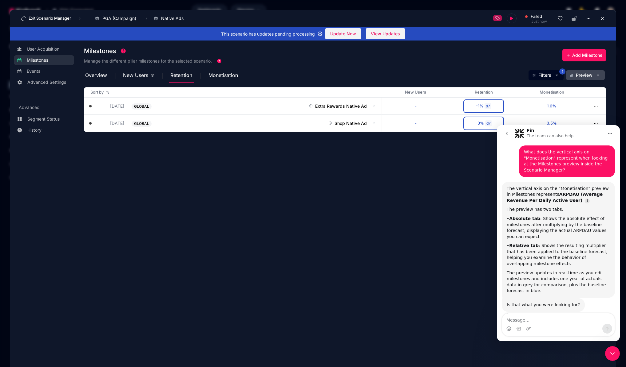
click at [578, 75] on span "Preview" at bounding box center [584, 75] width 17 height 6
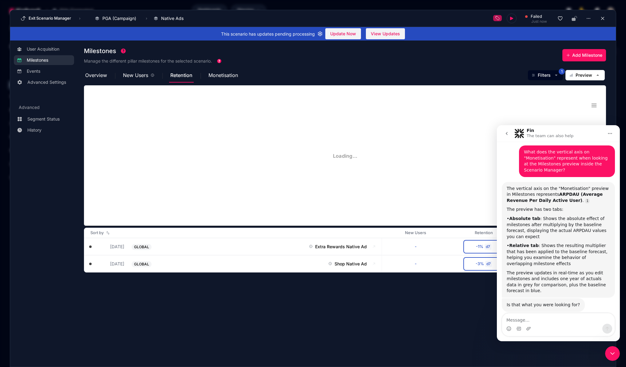
click at [321, 60] on div "Milestones Manage the different pillar milestones for the selected scenario. Ad…" at bounding box center [345, 56] width 522 height 24
click at [540, 314] on textarea "Message…" at bounding box center [558, 319] width 112 height 10
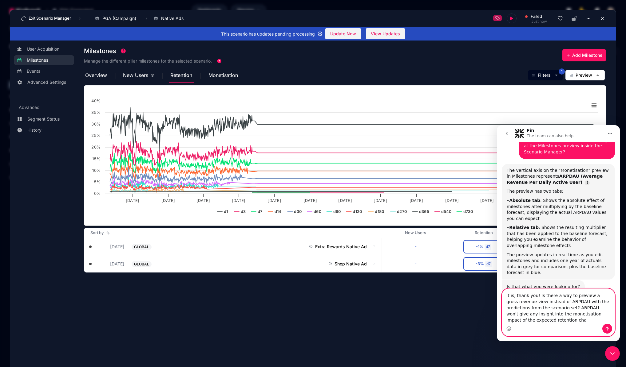
scroll to position [90, 0]
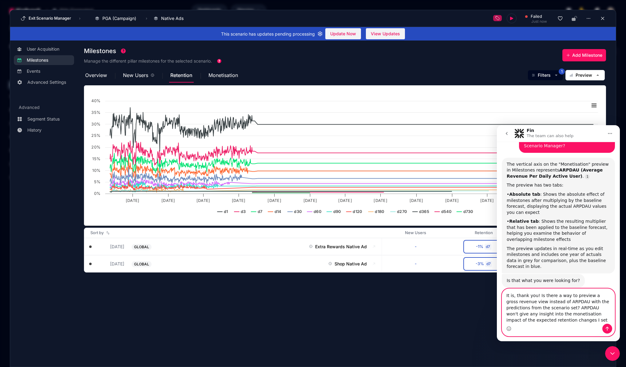
type textarea "It is, thank you! Is there a way to preview a gross revenue view instead of ARP…"
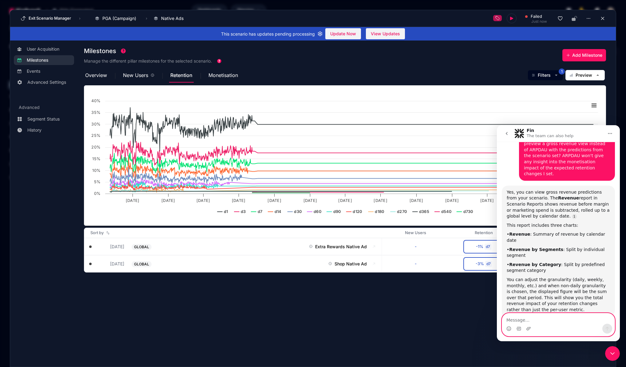
scroll to position [251, 0]
click at [549, 322] on textarea "Message…" at bounding box center [558, 319] width 112 height 10
type textarea "How can I get to that page from here?"
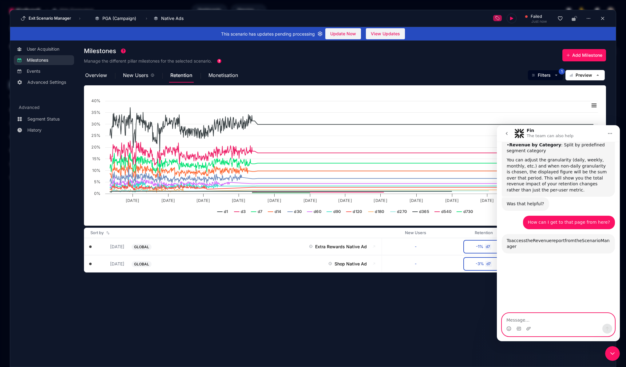
scroll to position [417, 0]
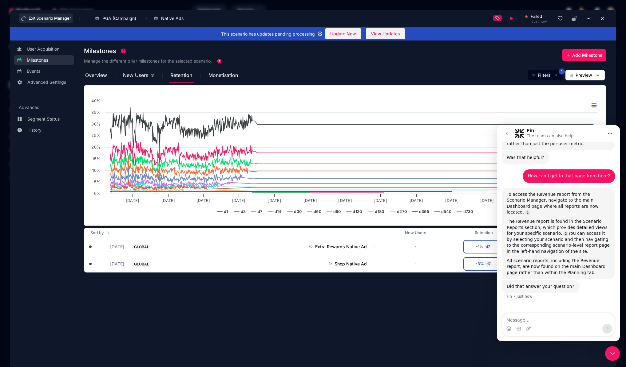
click at [59, 16] on button "Exit Scenario Manager" at bounding box center [46, 19] width 54 height 10
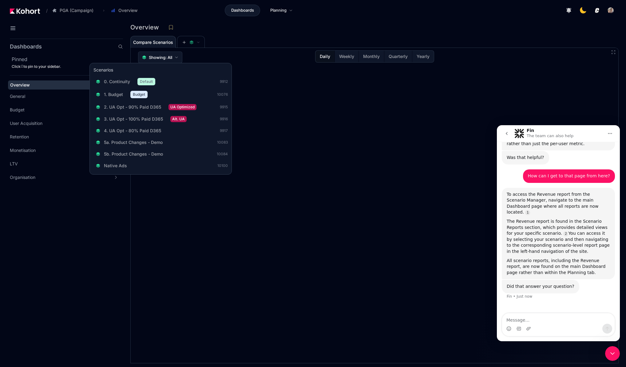
click at [172, 58] on span "Showing: All" at bounding box center [160, 57] width 23 height 6
click at [112, 164] on span "Native Ads" at bounding box center [115, 166] width 23 height 6
click at [116, 81] on span "0. Continuity" at bounding box center [117, 82] width 26 height 6
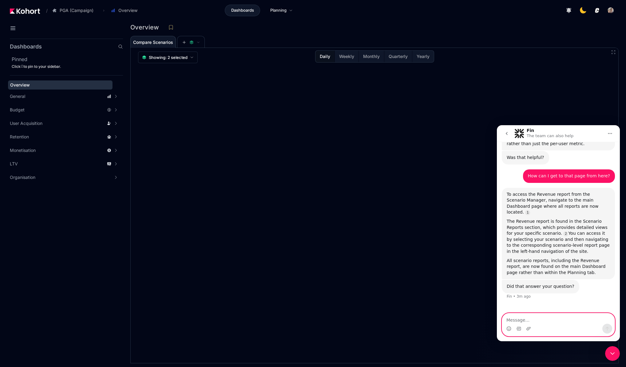
click at [542, 322] on textarea "Message…" at bounding box center [558, 319] width 112 height 10
type textarea "That's perfect, thank you!"
click at [612, 352] on icon "Close Intercom Messenger" at bounding box center [611, 353] width 7 height 7
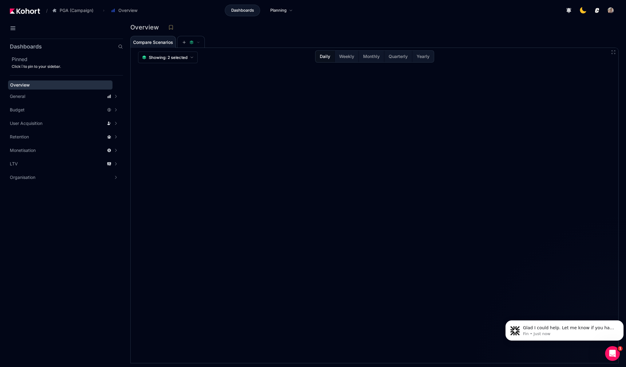
scroll to position [417, 0]
click at [613, 358] on icon "Open Intercom Messenger" at bounding box center [612, 354] width 10 height 10
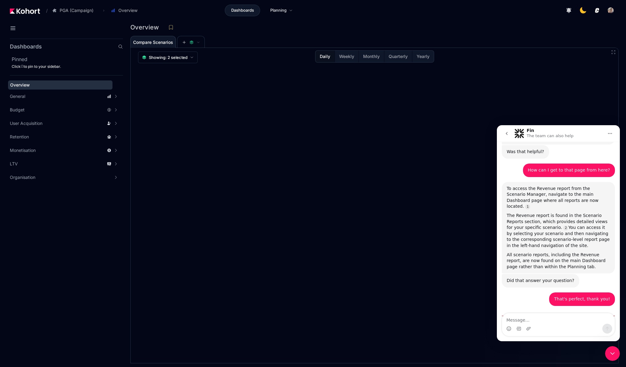
scroll to position [427, 0]
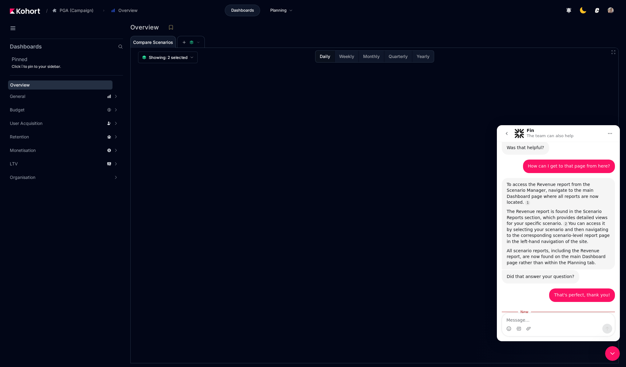
click at [613, 358] on div "Close Intercom Messenger" at bounding box center [612, 354] width 15 height 15
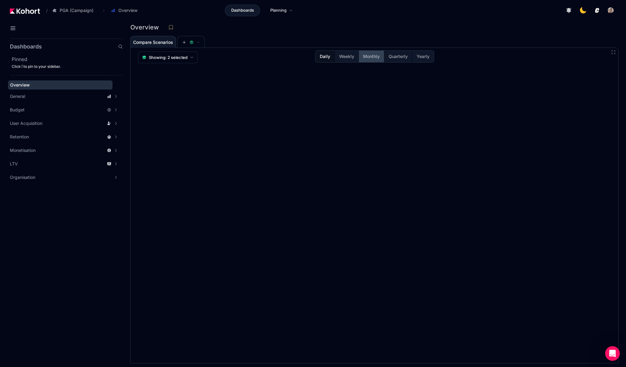
drag, startPoint x: 345, startPoint y: 55, endPoint x: 370, endPoint y: 54, distance: 24.6
click at [345, 55] on span "Weekly" at bounding box center [346, 56] width 15 height 6
click at [370, 55] on span "Monthly" at bounding box center [371, 56] width 17 height 6
click at [396, 56] on span "Quarterly" at bounding box center [397, 56] width 19 height 6
click at [407, 57] on span "Quarterly" at bounding box center [397, 56] width 19 height 6
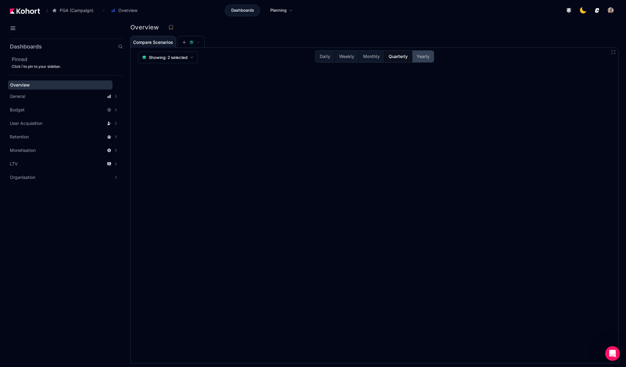
click at [423, 58] on span "Yearly" at bounding box center [422, 56] width 13 height 6
click at [395, 57] on span "Quarterly" at bounding box center [397, 56] width 19 height 6
click at [338, 55] on button "Weekly" at bounding box center [346, 57] width 24 height 12
